Goal: Information Seeking & Learning: Learn about a topic

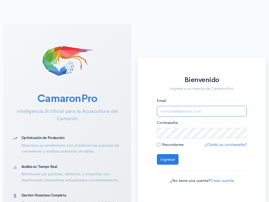
click at [199, 114] on input "Email" at bounding box center [202, 111] width 90 height 11
type input "[EMAIL_ADDRESS][DOMAIN_NAME]"
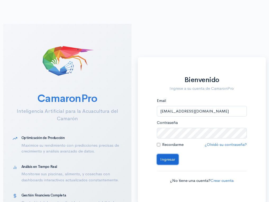
click at [173, 156] on button "Ingresar" at bounding box center [168, 159] width 22 height 11
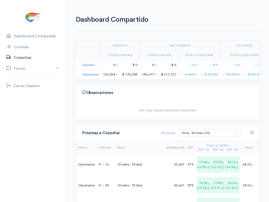
click at [42, 55] on link "Cosechas" at bounding box center [33, 57] width 66 height 11
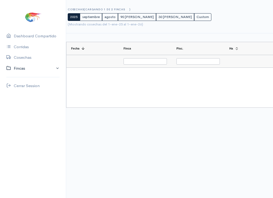
click at [30, 68] on link "Fincas" at bounding box center [33, 68] width 66 height 11
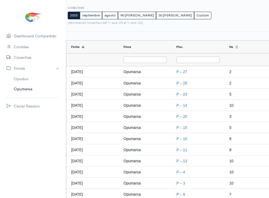
click at [24, 90] on div "Opumarsa" at bounding box center [23, 89] width 19 height 6
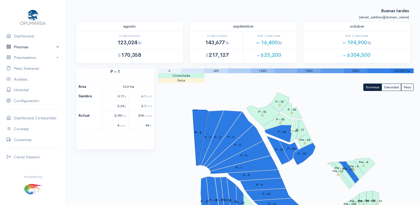
click at [36, 45] on link "Piscinas" at bounding box center [33, 47] width 66 height 11
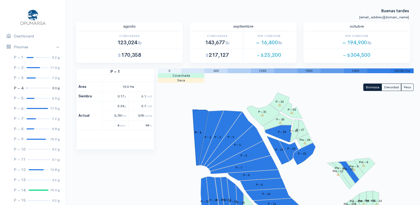
click at [23, 87] on link "P – 4 0.3 g" at bounding box center [33, 88] width 66 height 10
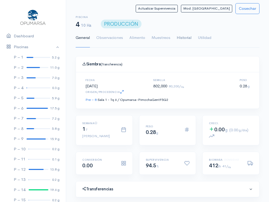
click at [182, 38] on link "Historial" at bounding box center [184, 37] width 15 height 19
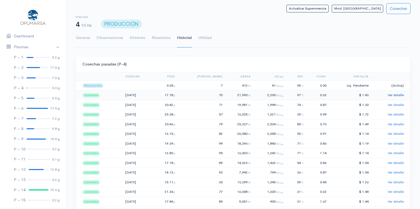
click at [392, 94] on link "Ver detalle" at bounding box center [395, 95] width 16 height 5
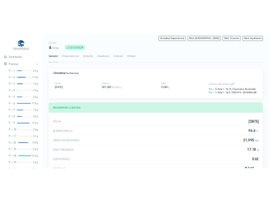
scroll to position [264722, 264631]
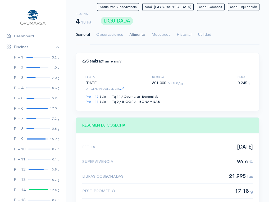
click at [134, 35] on link "Alimento" at bounding box center [137, 34] width 16 height 19
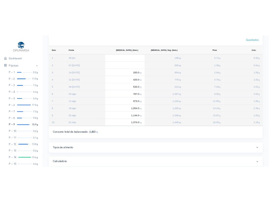
scroll to position [86, 0]
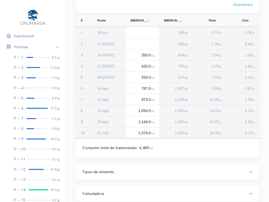
click at [188, 181] on div "Programa de alimento Tabla: Biomar Guardados Drag here to set row groups Drag h…" at bounding box center [168, 84] width 184 height 235
click at [23, 177] on div "P – 13" at bounding box center [20, 180] width 12 height 6
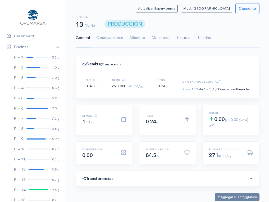
click at [181, 39] on link "Historial" at bounding box center [184, 37] width 15 height 19
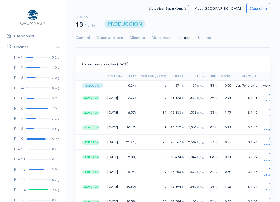
click at [256, 42] on ul "General Observaciones Alimento Muestreos Historial Utilidad" at bounding box center [173, 37] width 195 height 19
click at [264, 100] on link "Ver detalle" at bounding box center [269, 98] width 11 height 10
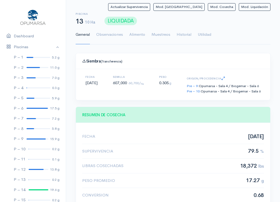
scroll to position [79, 182]
click at [136, 33] on link "Alimento" at bounding box center [137, 34] width 16 height 19
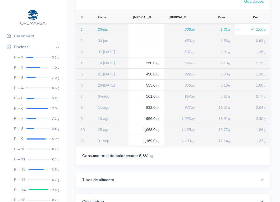
scroll to position [97, 0]
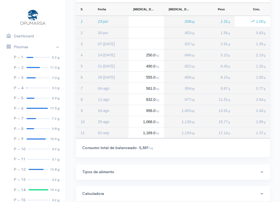
click at [204, 175] on div "Tipos de alimento" at bounding box center [171, 172] width 178 height 6
click at [142, 33] on div "Press SPACE to select this row." at bounding box center [146, 32] width 35 height 11
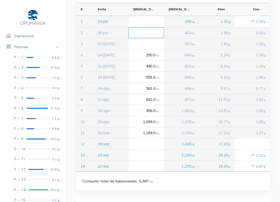
click at [142, 30] on div "Press SPACE to select this row." at bounding box center [146, 32] width 35 height 11
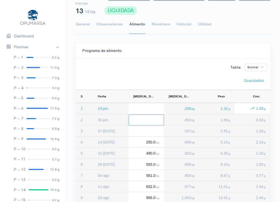
scroll to position [0, 0]
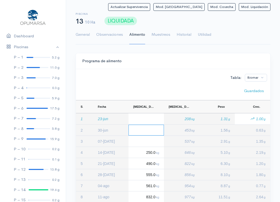
click at [150, 134] on div "Press SPACE to select this row." at bounding box center [146, 130] width 35 height 11
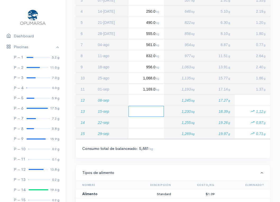
click at [150, 104] on div "Press SPACE to select this row." at bounding box center [146, 100] width 35 height 11
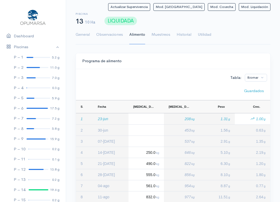
drag, startPoint x: 164, startPoint y: 71, endPoint x: 162, endPoint y: 70, distance: 2.9
click at [164, 71] on div "Tabla: Biomar Guardados Drag here to set row groups Drag here to set column lab…" at bounding box center [173, 184] width 195 height 230
click at [30, 157] on link "P – 11 0.1 g" at bounding box center [33, 159] width 66 height 10
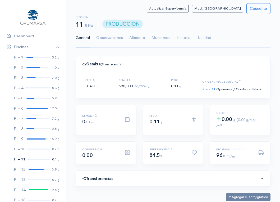
scroll to position [79, 182]
click at [186, 39] on link "Historial" at bounding box center [184, 37] width 15 height 19
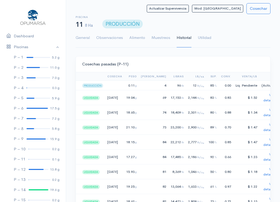
click at [264, 100] on link "Ver detalle" at bounding box center [269, 98] width 11 height 10
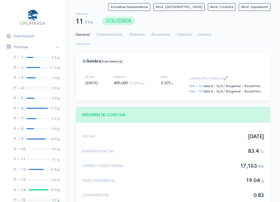
scroll to position [79, 182]
click at [134, 37] on link "Alimento" at bounding box center [137, 34] width 16 height 19
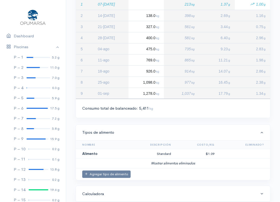
scroll to position [0, 0]
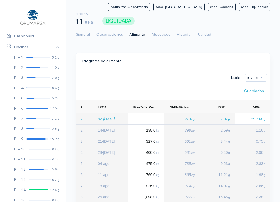
click at [167, 75] on div "Tabla: Biomar" at bounding box center [173, 76] width 188 height 9
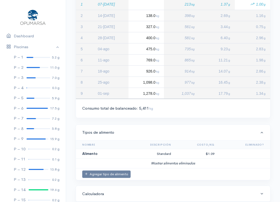
click at [200, 109] on div "Consumo total de balanceado: 5,411 kg" at bounding box center [173, 108] width 182 height 6
click at [25, 148] on div "P – 10" at bounding box center [20, 149] width 12 height 6
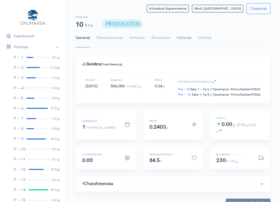
click at [182, 37] on link "Historial" at bounding box center [184, 37] width 15 height 19
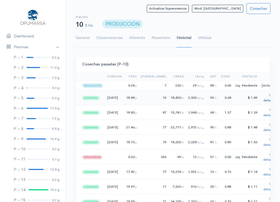
click at [264, 100] on link "Ver detalle" at bounding box center [269, 98] width 11 height 10
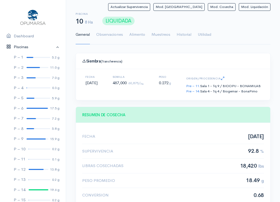
scroll to position [79, 182]
click at [183, 35] on link "Historial" at bounding box center [184, 34] width 15 height 19
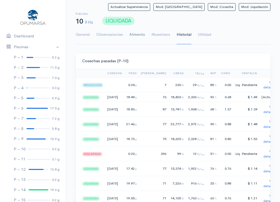
click at [138, 34] on link "Alimento" at bounding box center [137, 34] width 16 height 19
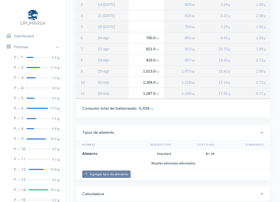
scroll to position [0, 0]
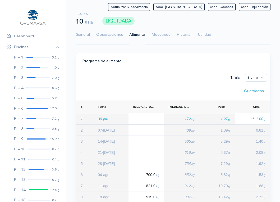
click at [185, 68] on div "Programa de alimento" at bounding box center [173, 61] width 195 height 16
click at [218, 61] on div "Programa de alimento" at bounding box center [173, 61] width 182 height 6
click at [191, 52] on div "Actualizar Supervivencia Mod. Siembra Mod. Cosecha Mod. Liquidación Piscina 10 …" at bounding box center [173, 171] width 195 height 336
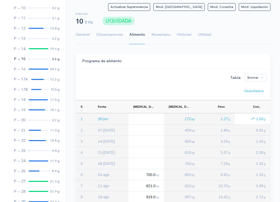
click at [33, 59] on div at bounding box center [40, 59] width 22 height 1
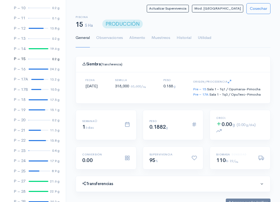
scroll to position [79, 182]
click at [182, 37] on link "Historial" at bounding box center [184, 37] width 15 height 19
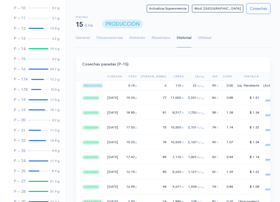
click at [234, 41] on ul "General Observaciones Alimento Muestreos Historial Utilidad" at bounding box center [173, 37] width 195 height 19
click at [266, 100] on link "Ver detalle" at bounding box center [271, 98] width 11 height 10
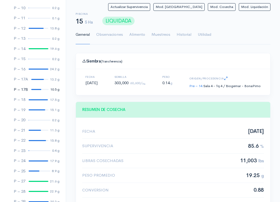
scroll to position [79, 182]
click at [141, 35] on link "Alimento" at bounding box center [137, 34] width 16 height 19
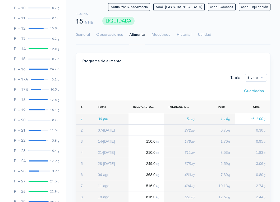
scroll to position [137, 0]
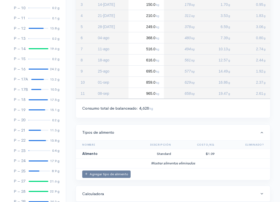
click at [196, 113] on div "Tabla: Biomar Guardados Drag here to set row groups Drag here to set column lab…" at bounding box center [173, 25] width 195 height 186
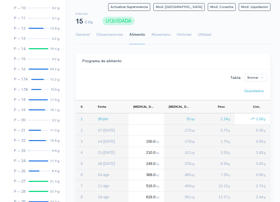
click at [179, 74] on div "Tabla: Biomar" at bounding box center [173, 76] width 188 height 9
click at [34, 117] on link "P – 20 0.2 g" at bounding box center [33, 120] width 66 height 10
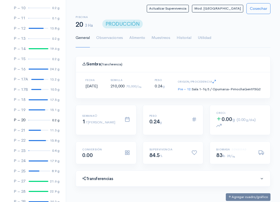
scroll to position [79, 182]
click at [182, 35] on link "Historial" at bounding box center [184, 37] width 15 height 19
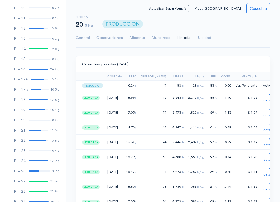
click at [236, 35] on ul "General Observaciones Alimento Muestreos Historial Utilidad" at bounding box center [173, 37] width 195 height 19
click at [262, 97] on td "Ver detalle" at bounding box center [270, 97] width 21 height 15
click at [260, 97] on td "Ver detalle" at bounding box center [270, 97] width 21 height 15
click at [264, 100] on link "Ver detalle" at bounding box center [269, 98] width 11 height 10
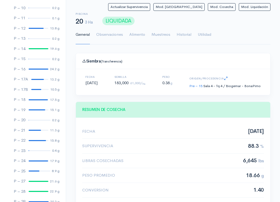
scroll to position [79, 182]
click at [139, 35] on link "Alimento" at bounding box center [137, 34] width 16 height 19
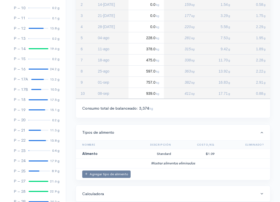
scroll to position [0, 0]
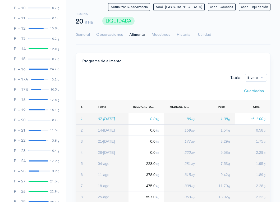
click at [188, 59] on div "Programa de alimento" at bounding box center [173, 61] width 182 height 6
click at [175, 84] on div "Tabla: Biomar Guardados Drag here to set row groups Drag here to set column lab…" at bounding box center [173, 154] width 195 height 165
click at [26, 51] on link "P – 14 19.6 g" at bounding box center [33, 49] width 66 height 10
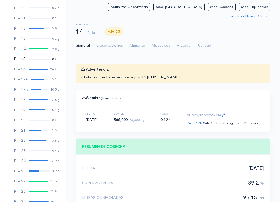
scroll to position [79, 182]
click at [238, 36] on ul "General Observaciones Alimento Muestreos Historial Utilidad" at bounding box center [173, 45] width 195 height 19
click at [169, 39] on link "Muestreos" at bounding box center [161, 45] width 19 height 19
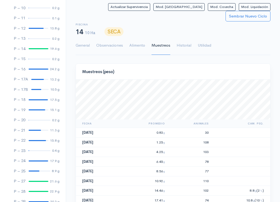
scroll to position [40, 195]
click at [182, 37] on link "Historial" at bounding box center [184, 45] width 15 height 19
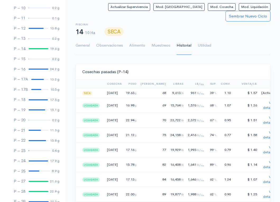
click at [178, 64] on div "Cosechas pasadas (P-14)" at bounding box center [173, 72] width 195 height 16
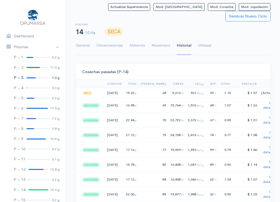
click at [26, 76] on link "P – 3 7.0 g" at bounding box center [33, 78] width 66 height 10
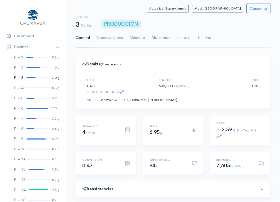
scroll to position [79, 182]
click at [180, 38] on link "Historial" at bounding box center [184, 37] width 15 height 19
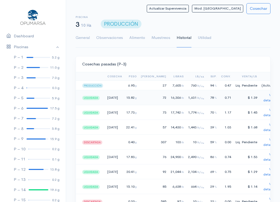
click at [260, 97] on td "Ver detalle" at bounding box center [270, 97] width 21 height 15
click at [264, 100] on link "Ver detalle" at bounding box center [269, 98] width 11 height 10
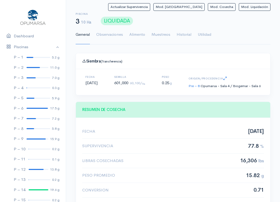
scroll to position [79, 182]
click at [138, 36] on link "Alimento" at bounding box center [137, 34] width 16 height 19
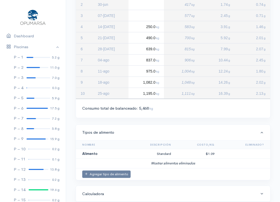
click at [202, 113] on div "Tabla: Biomar Guardados Drag here to set row groups Drag here to set column lab…" at bounding box center [173, 30] width 195 height 175
click at [35, 126] on link "P – 8 5.8 g" at bounding box center [33, 129] width 66 height 10
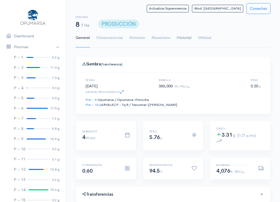
click at [181, 41] on link "Historial" at bounding box center [184, 37] width 15 height 19
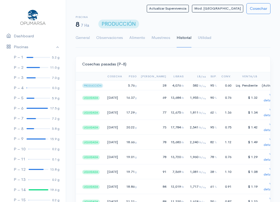
click at [264, 100] on link "Ver detalle" at bounding box center [269, 98] width 11 height 10
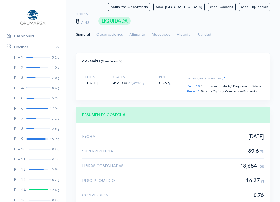
scroll to position [79, 182]
click at [140, 36] on link "Alimento" at bounding box center [137, 34] width 16 height 19
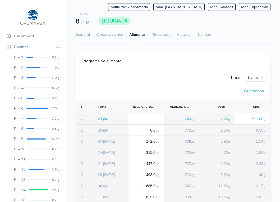
scroll to position [126, 0]
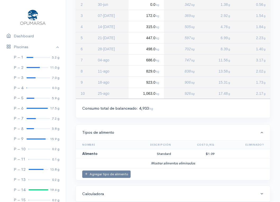
click at [182, 120] on div "Programa de alimento Tabla: Biomar Guardados Drag here to set row groups Drag h…" at bounding box center [173, 64] width 195 height 275
drag, startPoint x: 230, startPoint y: 144, endPoint x: 224, endPoint y: 142, distance: 6.4
click at [230, 144] on th "Eliminado?" at bounding box center [244, 145] width 54 height 8
click at [26, 98] on div at bounding box center [30, 98] width 8 height 1
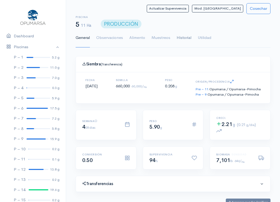
click at [185, 35] on link "Historial" at bounding box center [184, 37] width 15 height 19
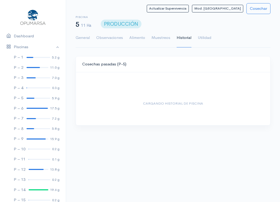
click at [247, 30] on ul "General Observaciones Alimento Muestreos Historial Utilidad" at bounding box center [173, 37] width 195 height 19
click at [188, 175] on body "Dashboard Piscinas P – 1 5.2 g P – 2 11.0 g P – 3 7.0 g P – 4 0.3 g P – 5 5.9 g…" at bounding box center [140, 104] width 280 height 202
click at [20, 58] on div "P – 1" at bounding box center [19, 57] width 10 height 6
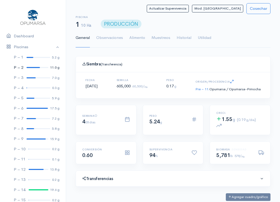
scroll to position [79, 182]
drag, startPoint x: 187, startPoint y: 36, endPoint x: 185, endPoint y: 39, distance: 3.3
click at [186, 37] on link "Historial" at bounding box center [184, 37] width 15 height 19
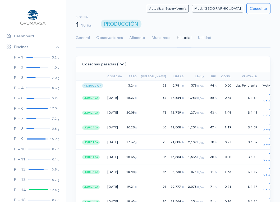
scroll to position [3, 0]
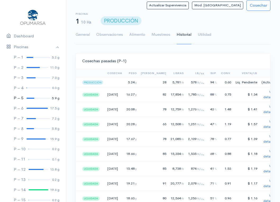
click at [28, 98] on div at bounding box center [30, 98] width 8 height 1
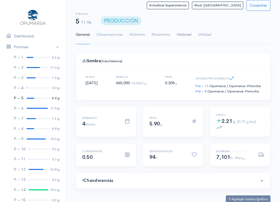
scroll to position [79, 182]
click at [181, 36] on link "Historial" at bounding box center [184, 34] width 15 height 19
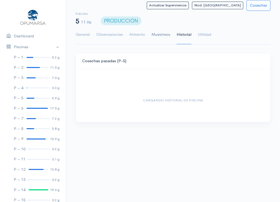
click at [165, 34] on link "Muestreos" at bounding box center [161, 34] width 19 height 19
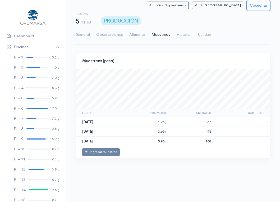
scroll to position [40, 195]
click at [179, 33] on link "Historial" at bounding box center [184, 34] width 15 height 19
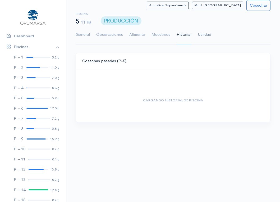
click at [201, 37] on link "Utilidad" at bounding box center [205, 34] width 14 height 19
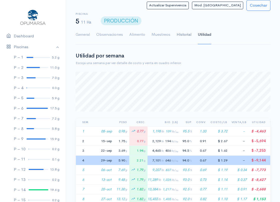
click at [186, 37] on link "Historial" at bounding box center [184, 34] width 15 height 19
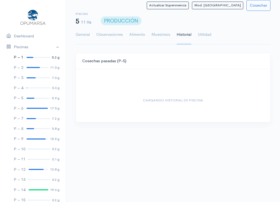
click at [25, 59] on link "P – 1 5.2 g" at bounding box center [33, 57] width 66 height 10
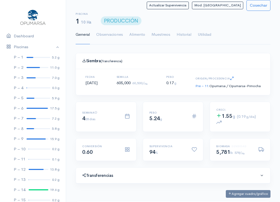
scroll to position [264722, 264620]
click at [182, 34] on link "Historial" at bounding box center [184, 34] width 15 height 19
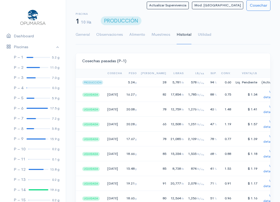
click at [264, 95] on link "Ver detalle" at bounding box center [269, 95] width 11 height 10
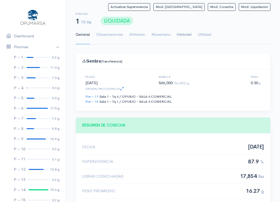
click at [187, 34] on link "Historial" at bounding box center [184, 34] width 15 height 19
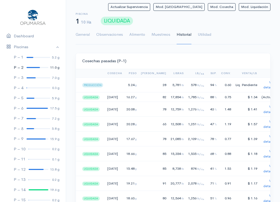
click at [32, 68] on link "P – 2 11.0 g" at bounding box center [33, 67] width 66 height 10
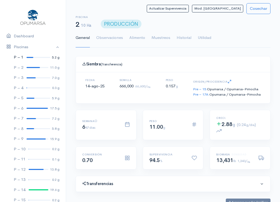
click at [33, 59] on link "P – 1 5.2 g" at bounding box center [33, 57] width 66 height 10
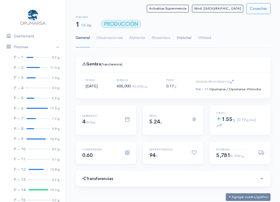
click at [186, 39] on link "Historial" at bounding box center [184, 37] width 15 height 19
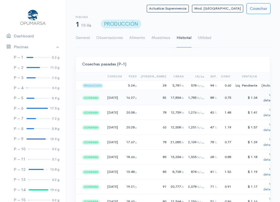
click at [264, 100] on link "Ver detalle" at bounding box center [269, 98] width 11 height 10
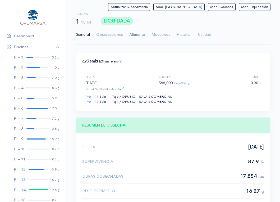
click at [139, 35] on link "Alimento" at bounding box center [137, 34] width 16 height 19
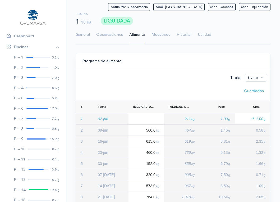
scroll to position [137, 0]
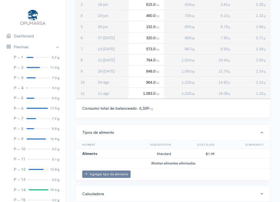
click at [187, 128] on div "Tipos de alimento" at bounding box center [173, 133] width 195 height 16
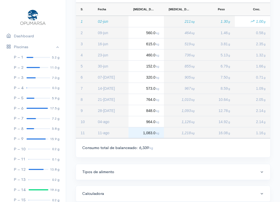
scroll to position [97, 0]
click at [177, 173] on div "Tipos de alimento" at bounding box center [171, 172] width 178 height 6
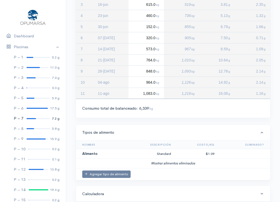
click at [29, 116] on link "P – 7 7.2 g" at bounding box center [33, 118] width 66 height 10
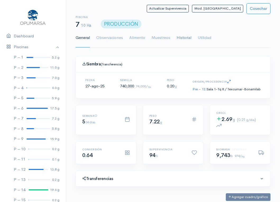
click at [186, 38] on link "Historial" at bounding box center [184, 37] width 15 height 19
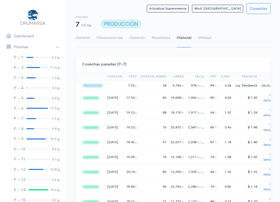
click at [220, 61] on div "Cosechas pasadas (P-7)" at bounding box center [173, 64] width 195 height 16
click at [2, 126] on link "P – 8 5.8 g" at bounding box center [33, 129] width 66 height 10
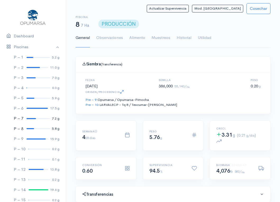
scroll to position [79, 182]
click at [29, 118] on link "P – 7 7.2 g" at bounding box center [33, 118] width 66 height 10
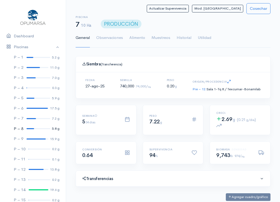
scroll to position [79, 182]
click at [188, 37] on link "Historial" at bounding box center [184, 37] width 15 height 19
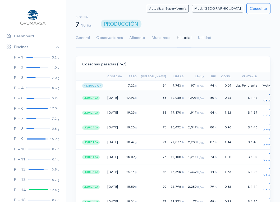
click at [264, 99] on link "Ver detalle" at bounding box center [269, 98] width 11 height 10
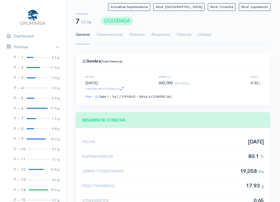
scroll to position [264722, 264620]
click at [187, 37] on link "Historial" at bounding box center [184, 34] width 15 height 19
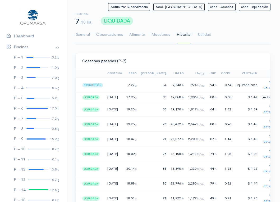
click at [34, 88] on div at bounding box center [38, 87] width 24 height 1
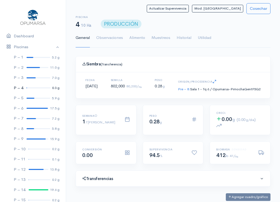
scroll to position [79, 182]
click at [25, 118] on link "P – 7 7.2 g" at bounding box center [33, 118] width 66 height 10
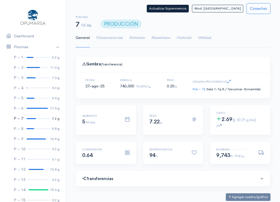
scroll to position [79, 182]
click at [182, 38] on link "Historial" at bounding box center [184, 37] width 15 height 19
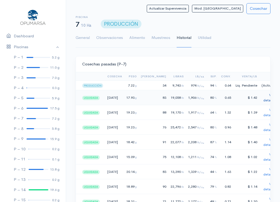
click at [264, 98] on link "Ver detalle" at bounding box center [269, 98] width 11 height 10
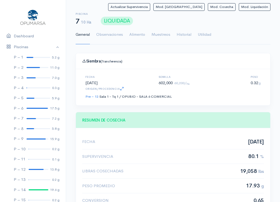
scroll to position [79, 182]
click at [138, 39] on link "Alimento" at bounding box center [137, 34] width 16 height 19
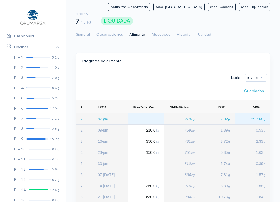
scroll to position [141, 0]
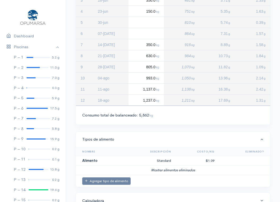
click at [179, 148] on th "Costo/Kg" at bounding box center [194, 151] width 43 height 8
click at [194, 122] on div "Tabla: Biomar Guardados Drag here to set row groups Drag here to set column lab…" at bounding box center [173, 26] width 195 height 197
